Goal: Find specific page/section: Find specific page/section

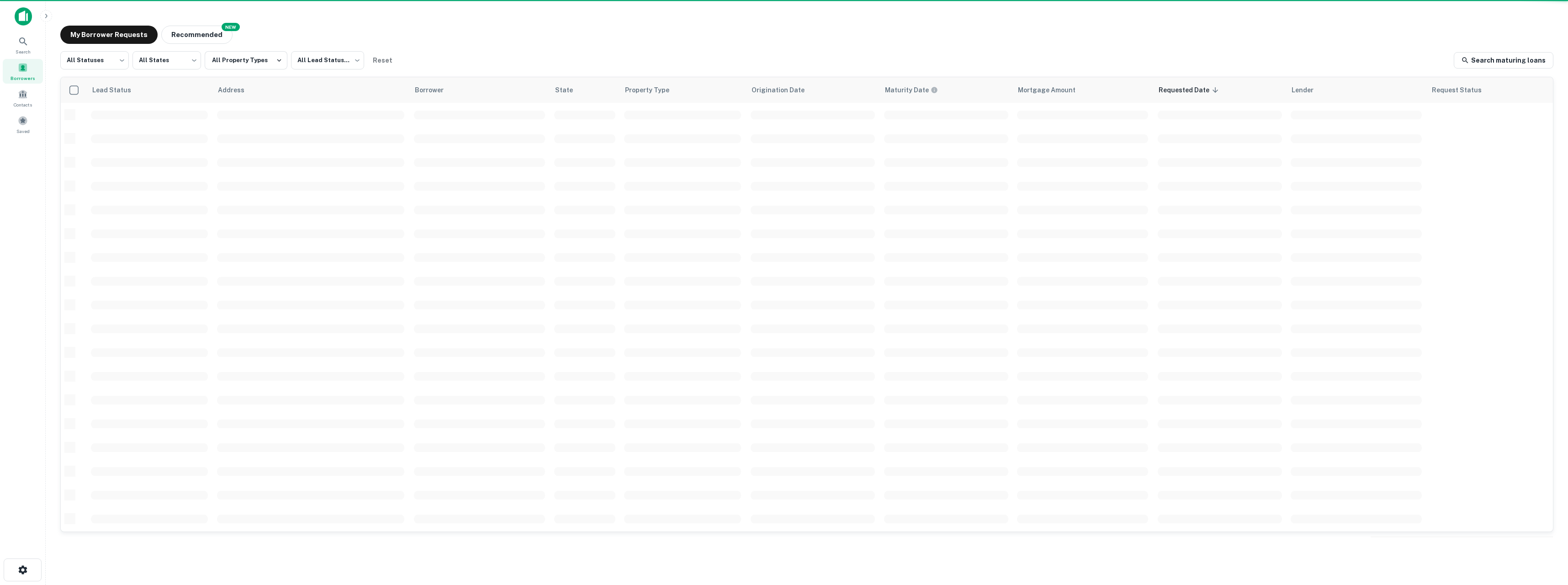
scroll to position [166, 0]
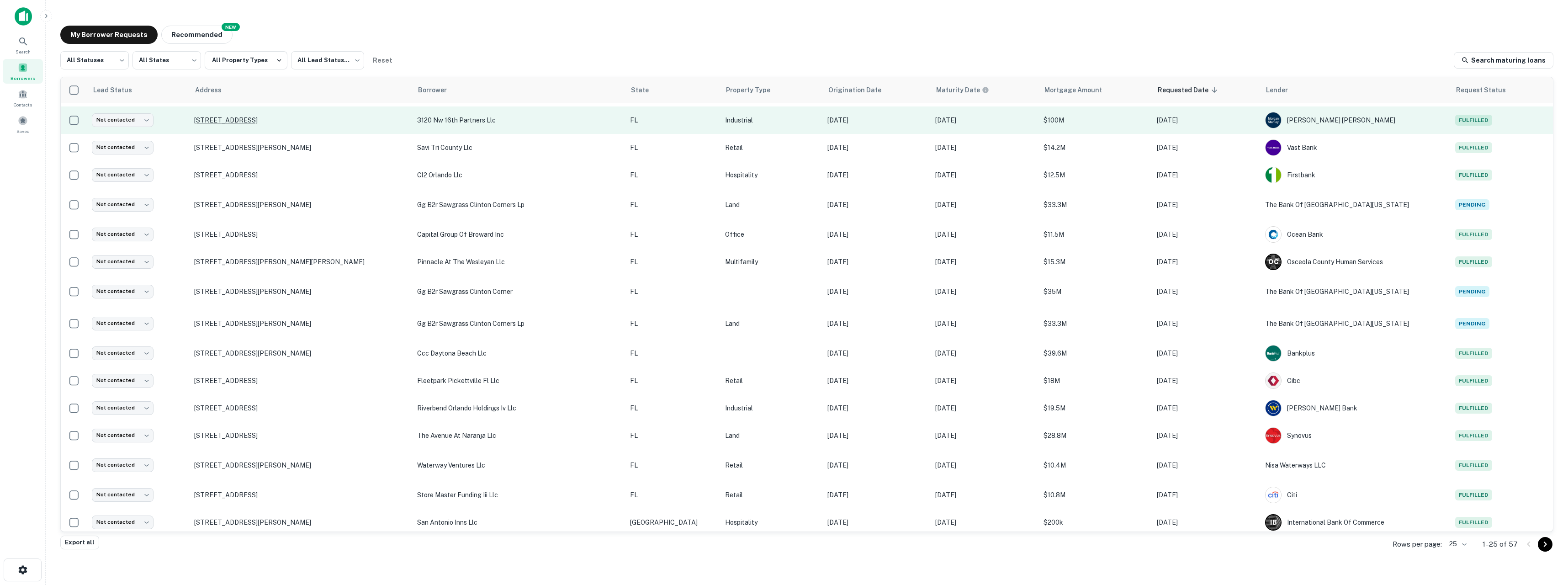
click at [270, 122] on p "[STREET_ADDRESS]" at bounding box center [301, 121] width 214 height 9
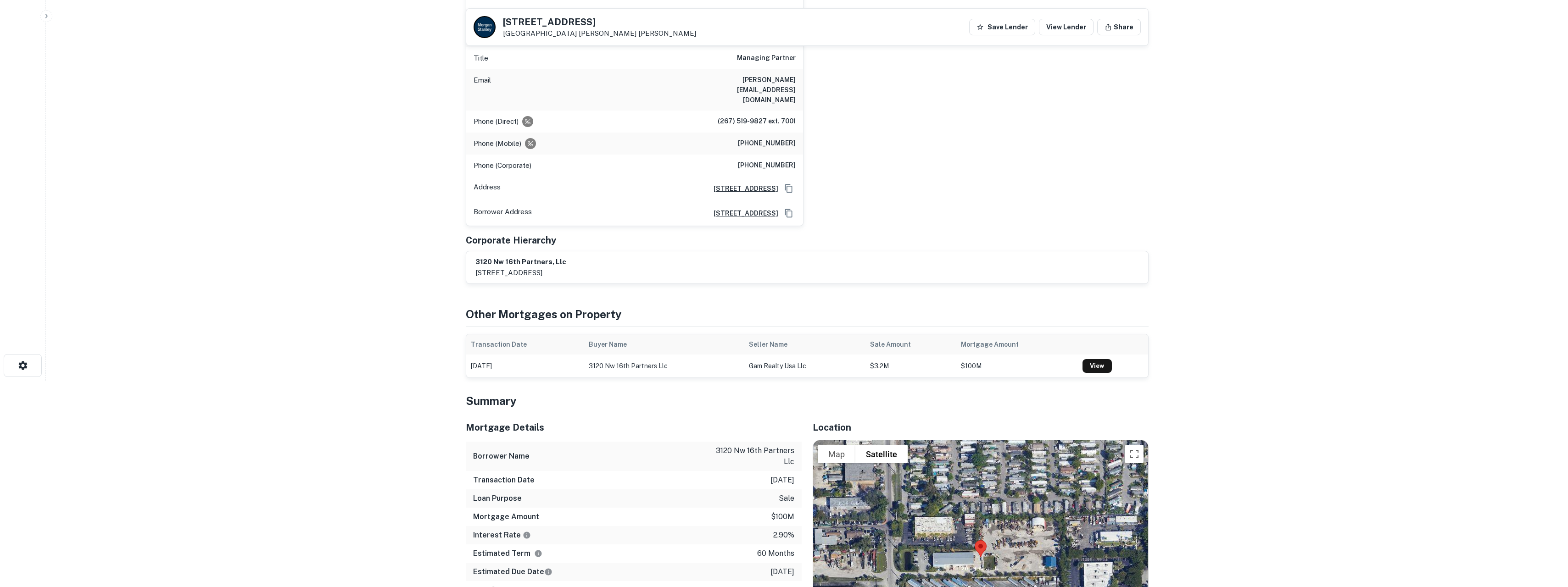
scroll to position [205, 0]
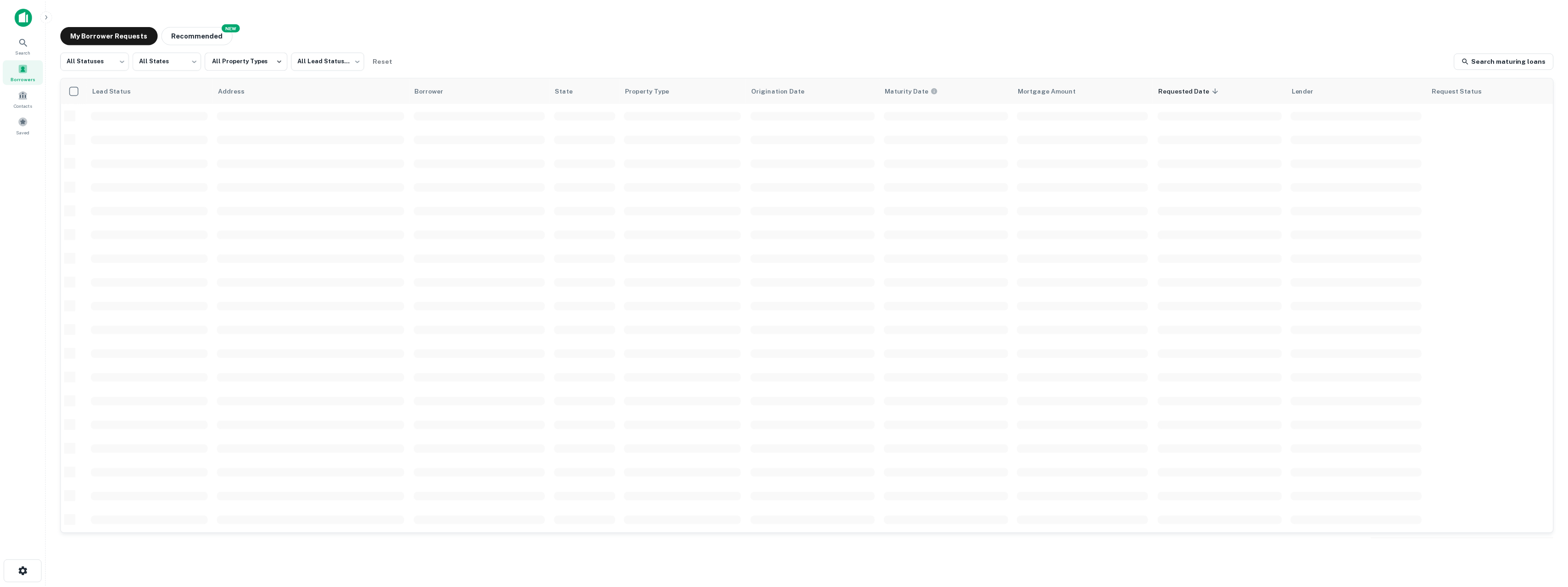
scroll to position [166, 0]
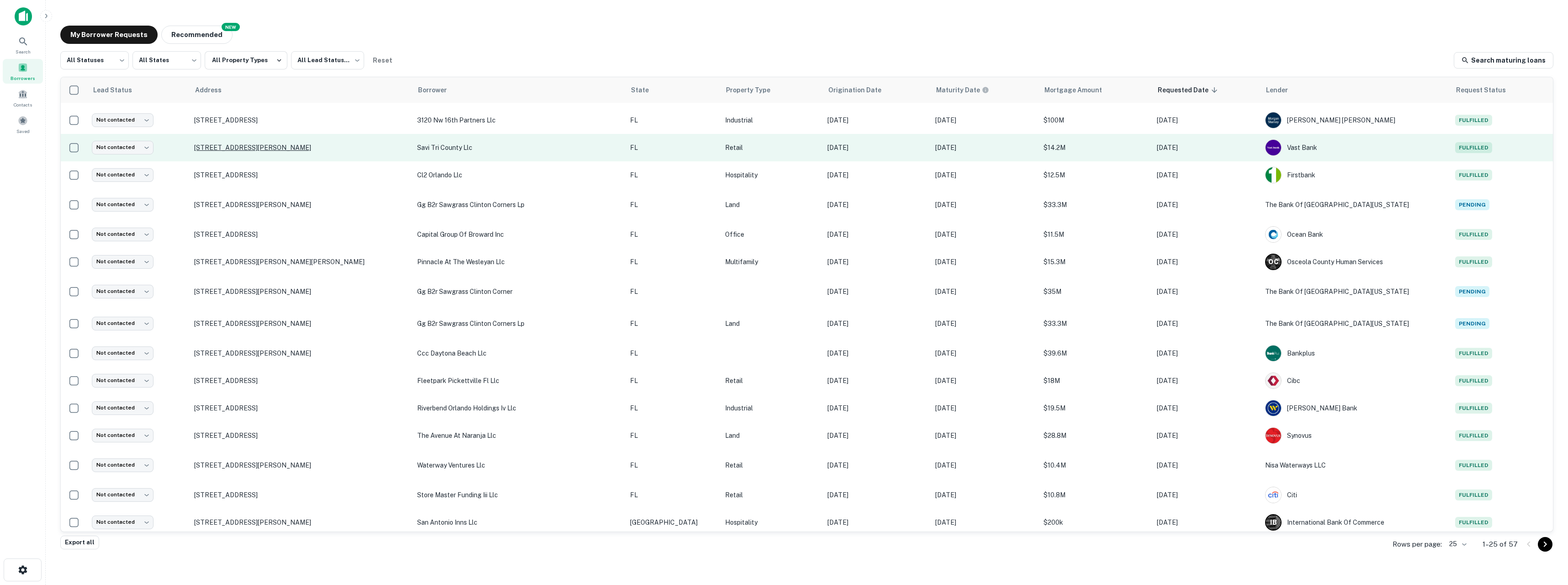
click at [284, 145] on p "[STREET_ADDRESS][PERSON_NAME]" at bounding box center [301, 148] width 214 height 9
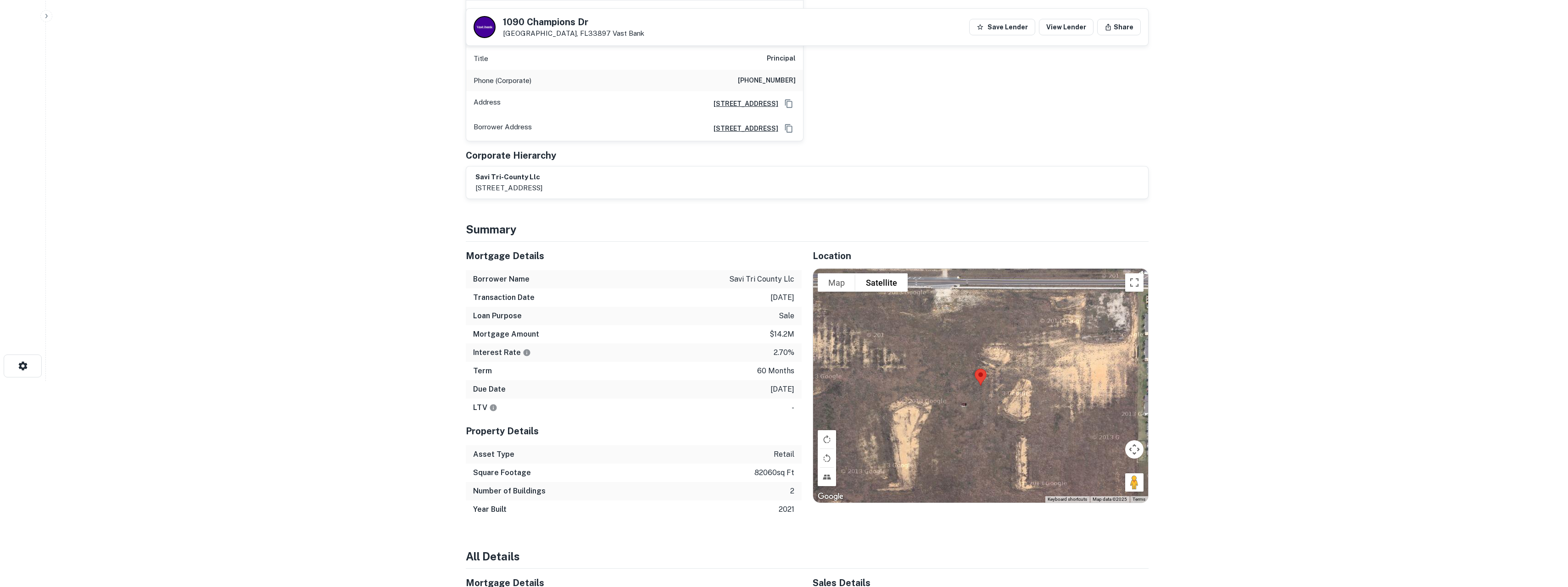
scroll to position [221, 0]
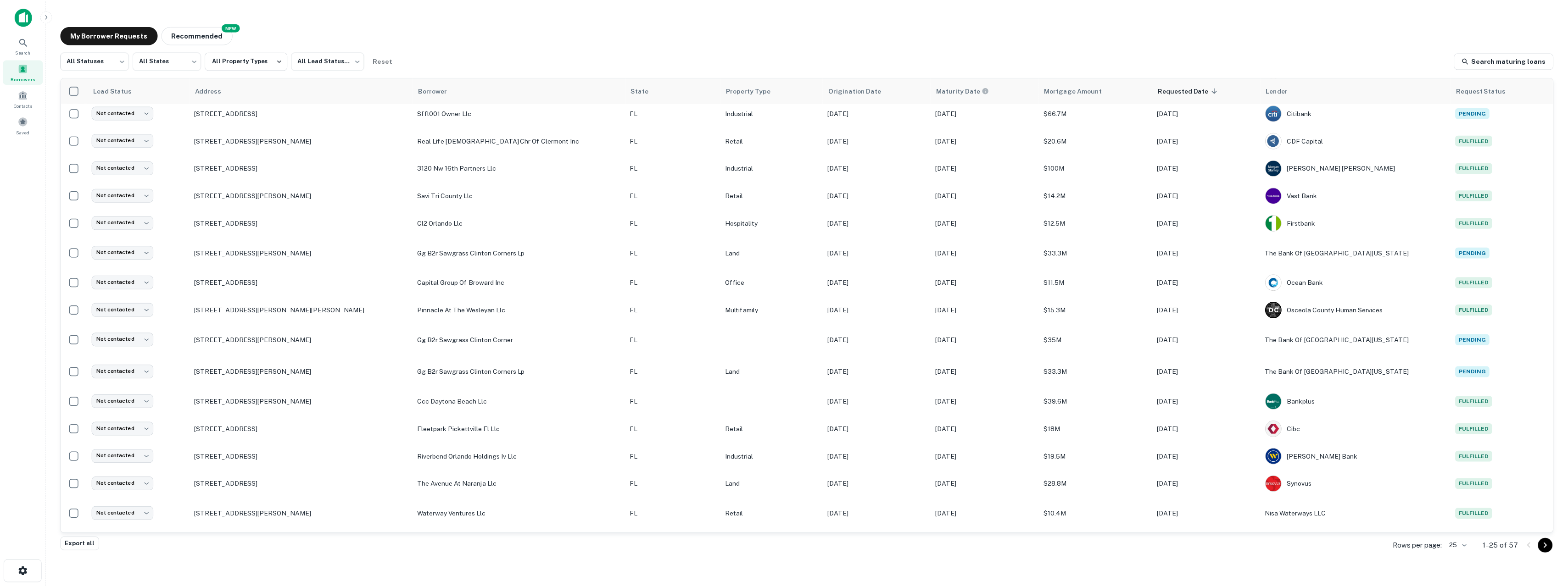
scroll to position [166, 0]
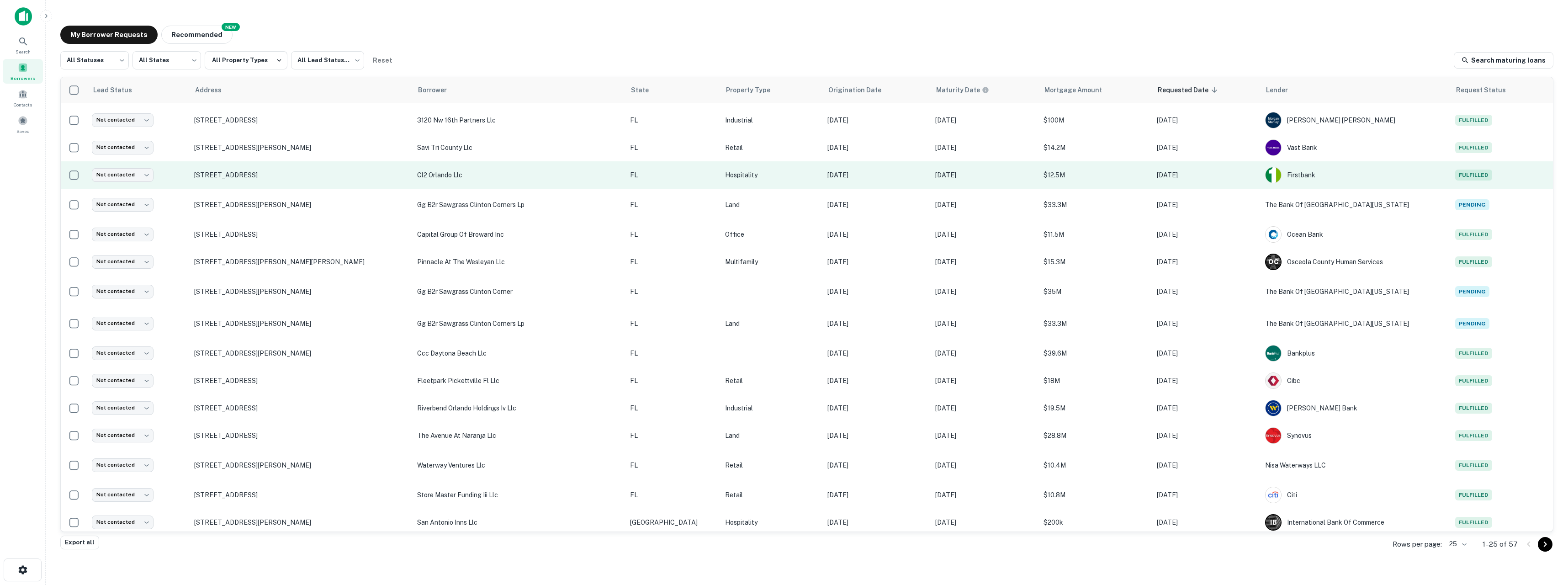
click at [261, 175] on p "[STREET_ADDRESS]" at bounding box center [301, 175] width 214 height 9
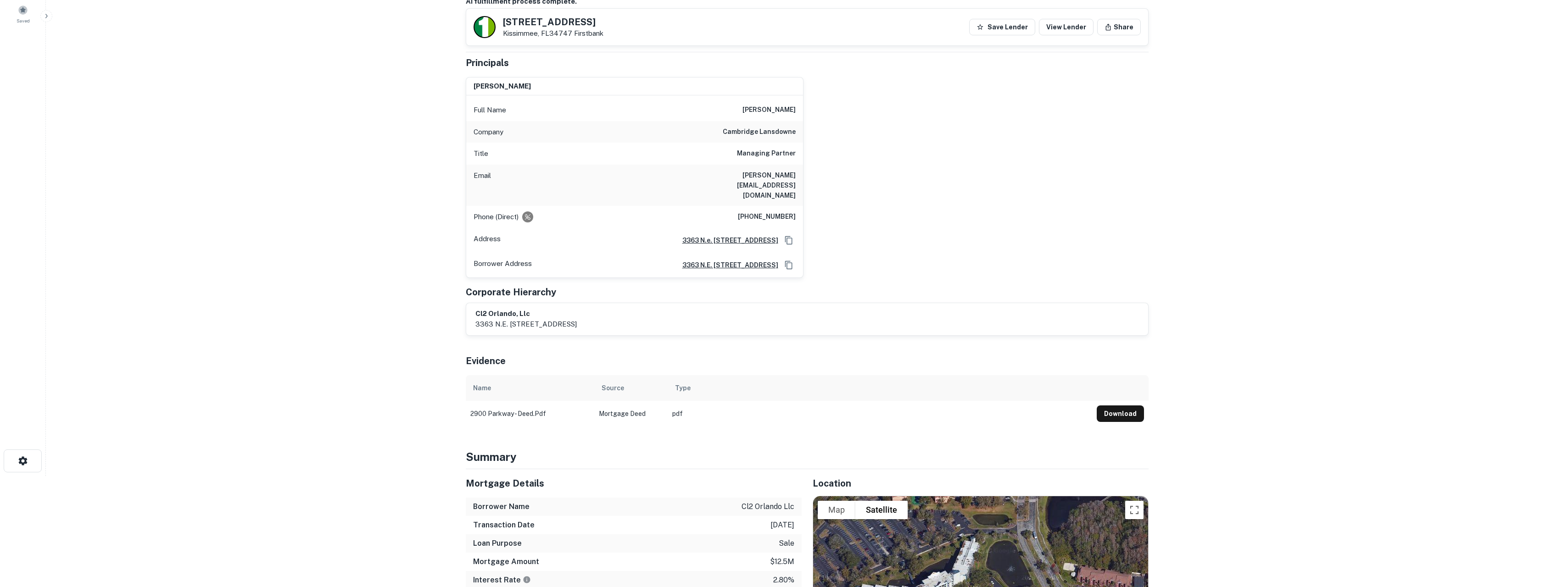
scroll to position [140, 0]
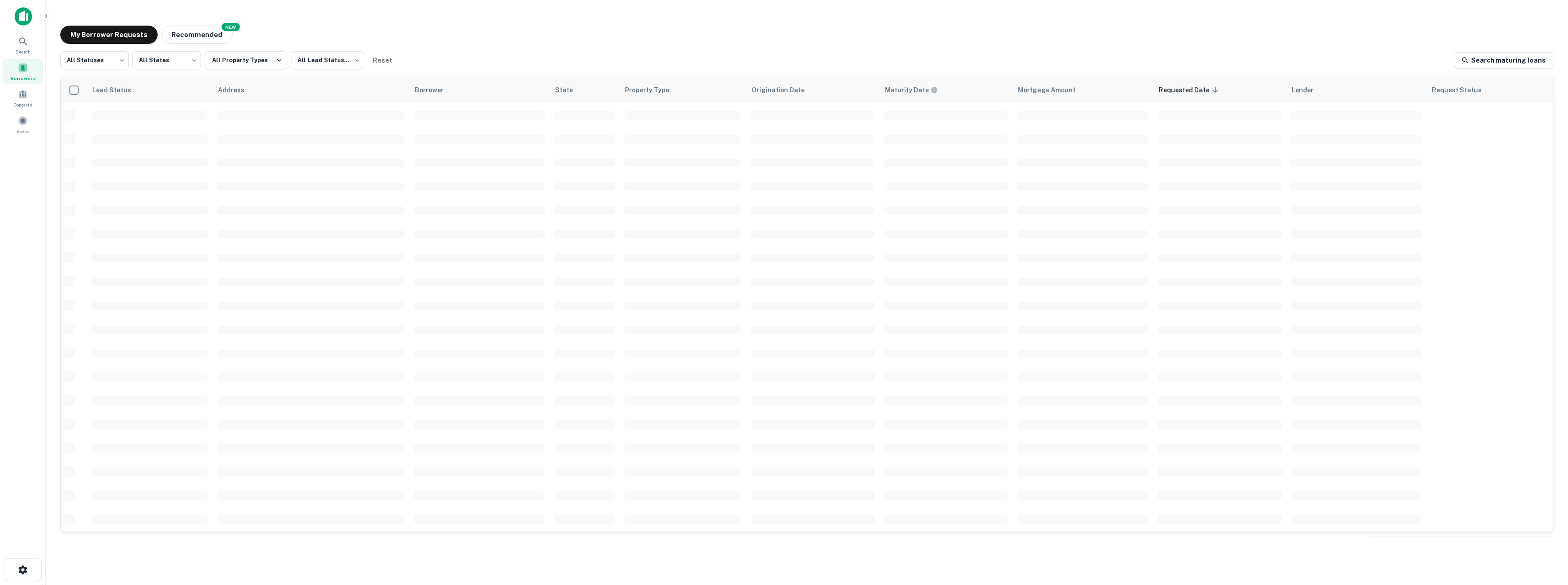
scroll to position [166, 0]
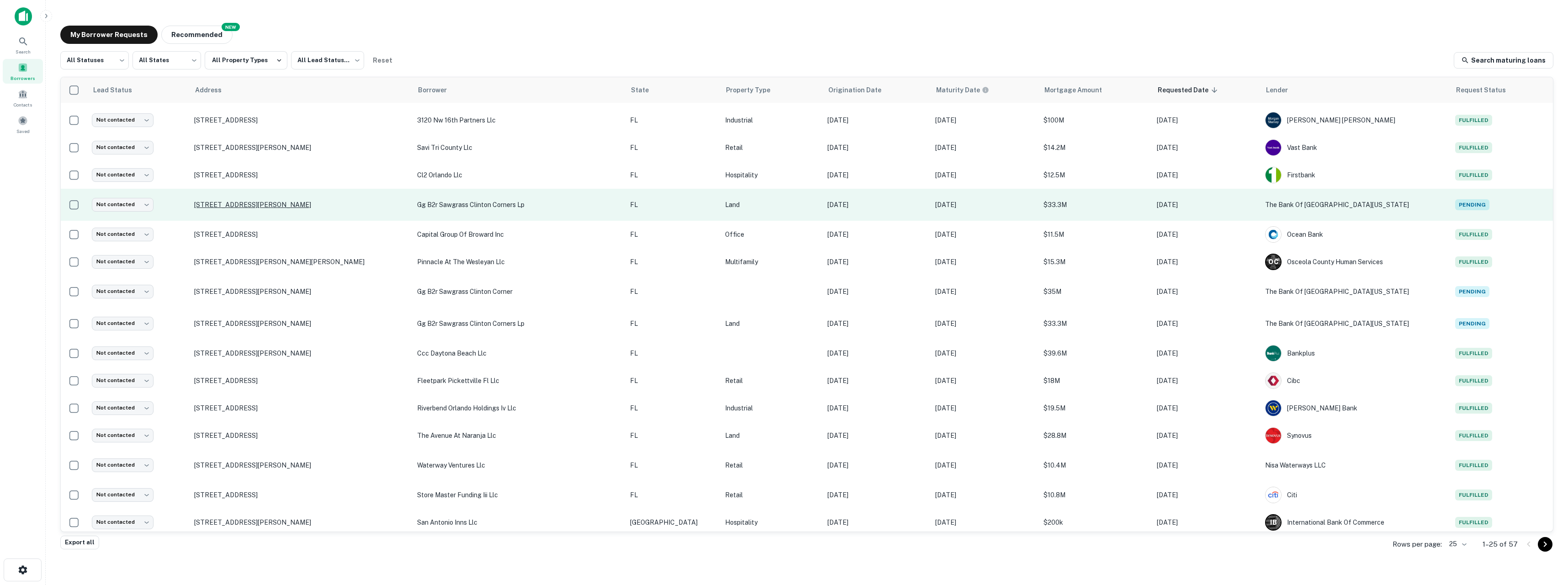
click at [254, 206] on p "[STREET_ADDRESS][PERSON_NAME]" at bounding box center [301, 205] width 214 height 9
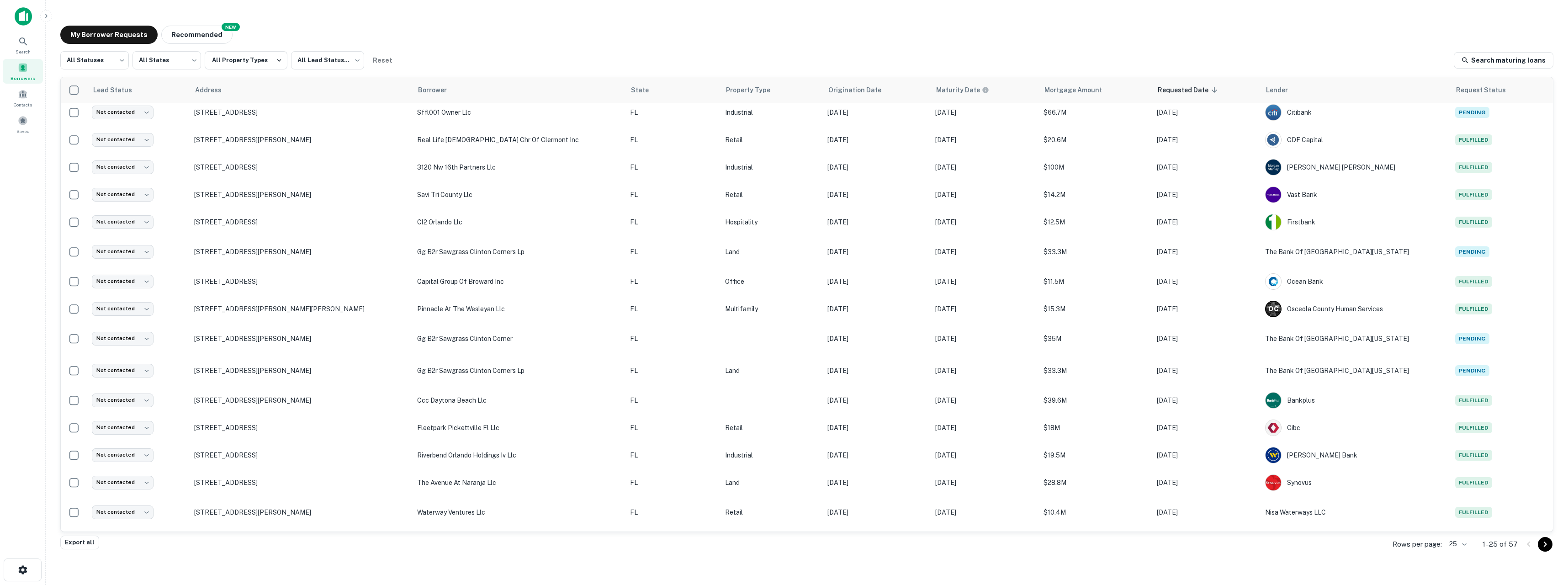
scroll to position [166, 0]
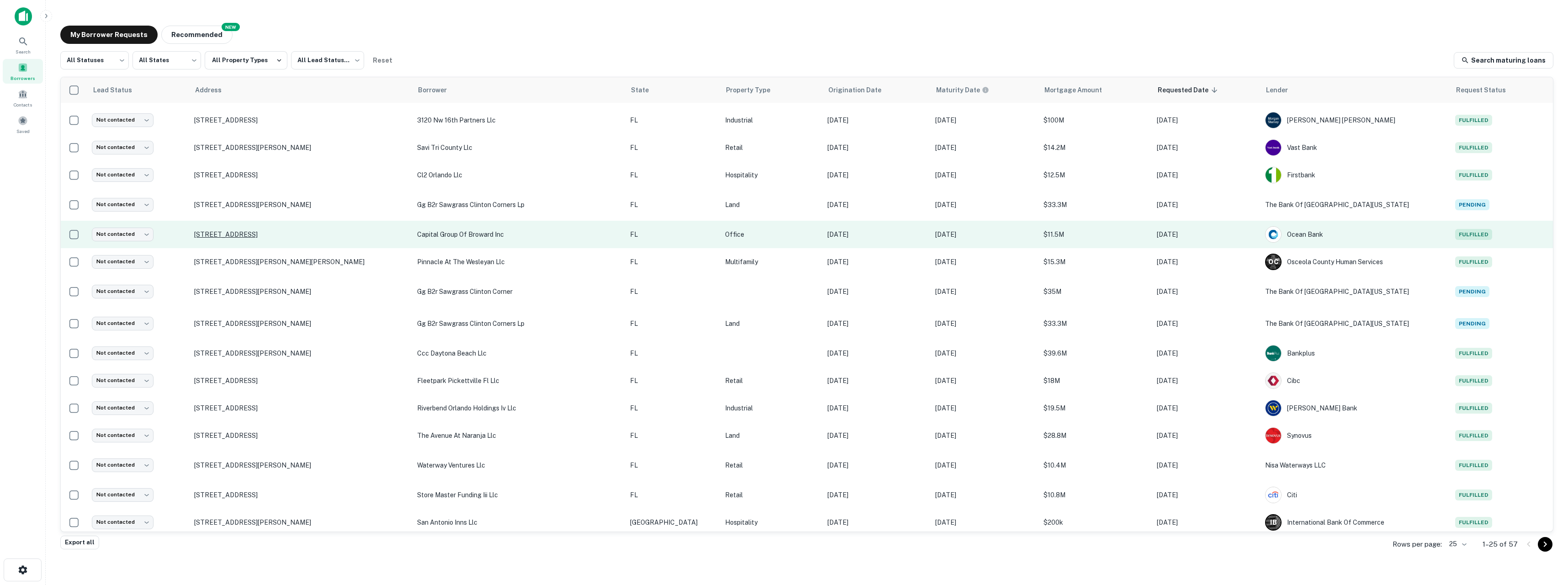
click at [244, 236] on p "[STREET_ADDRESS]" at bounding box center [301, 234] width 214 height 9
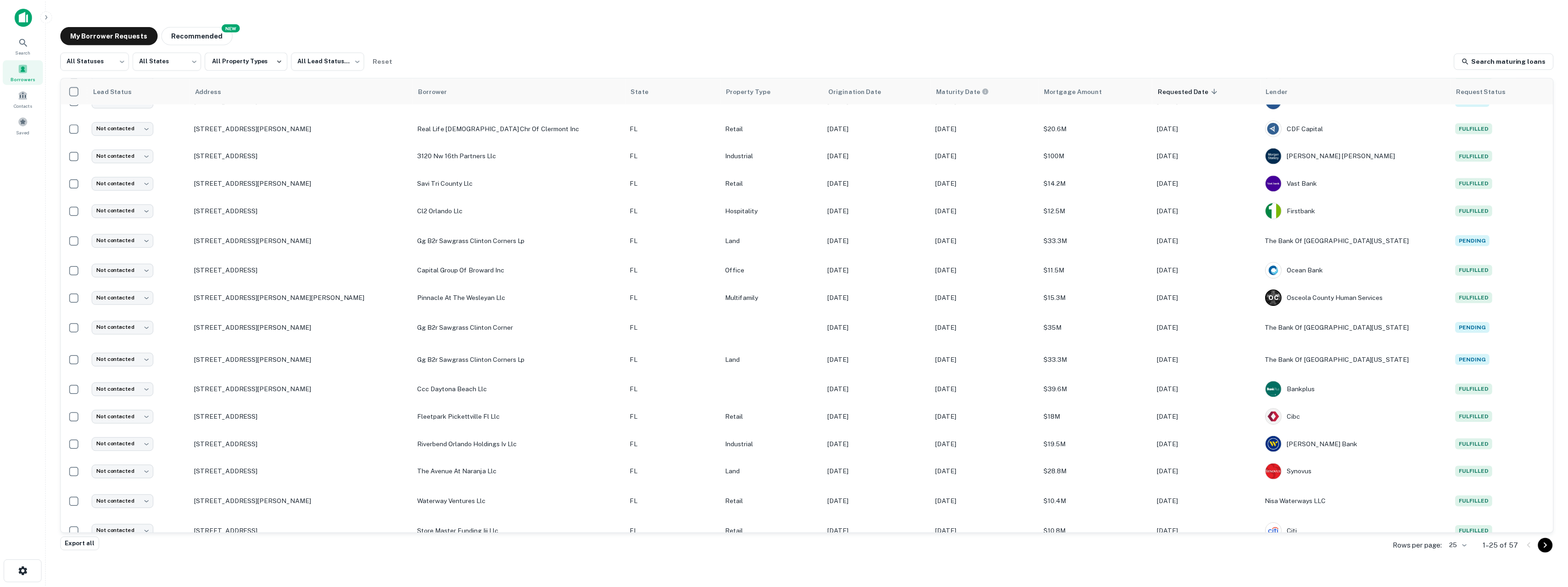
scroll to position [166, 0]
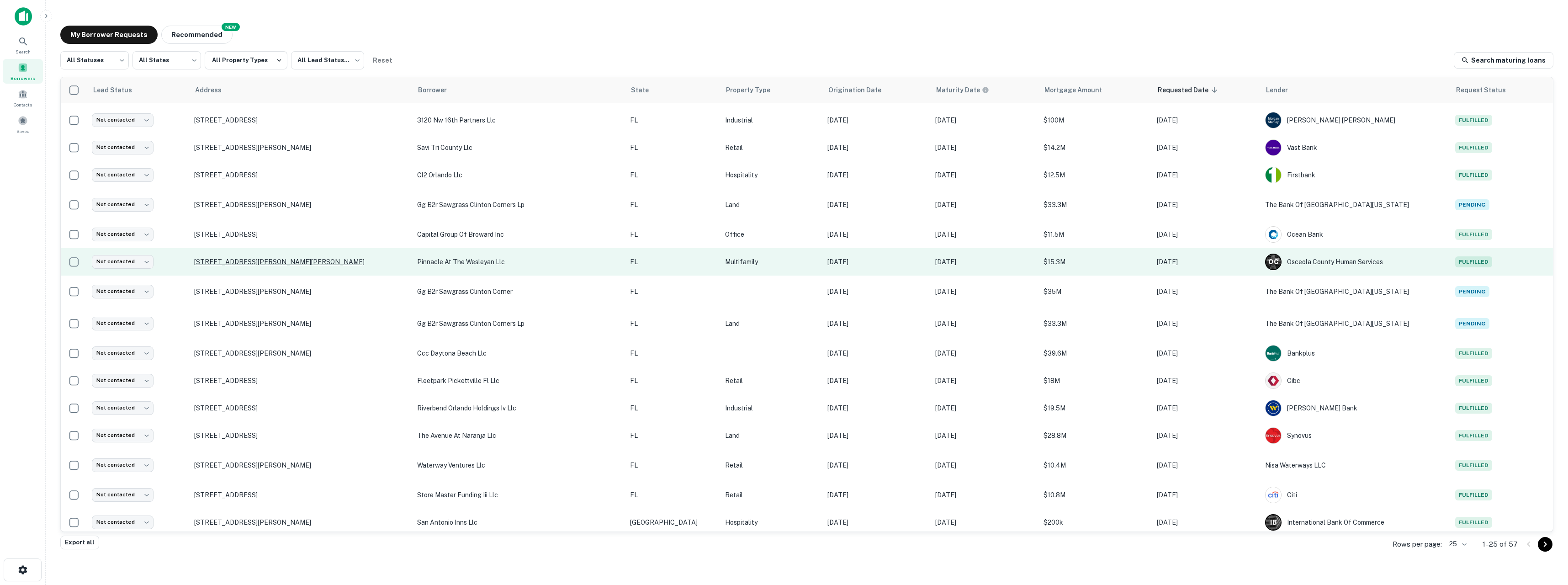
click at [228, 262] on p "[STREET_ADDRESS][PERSON_NAME][PERSON_NAME]" at bounding box center [301, 262] width 214 height 9
